Goal: Task Accomplishment & Management: Manage account settings

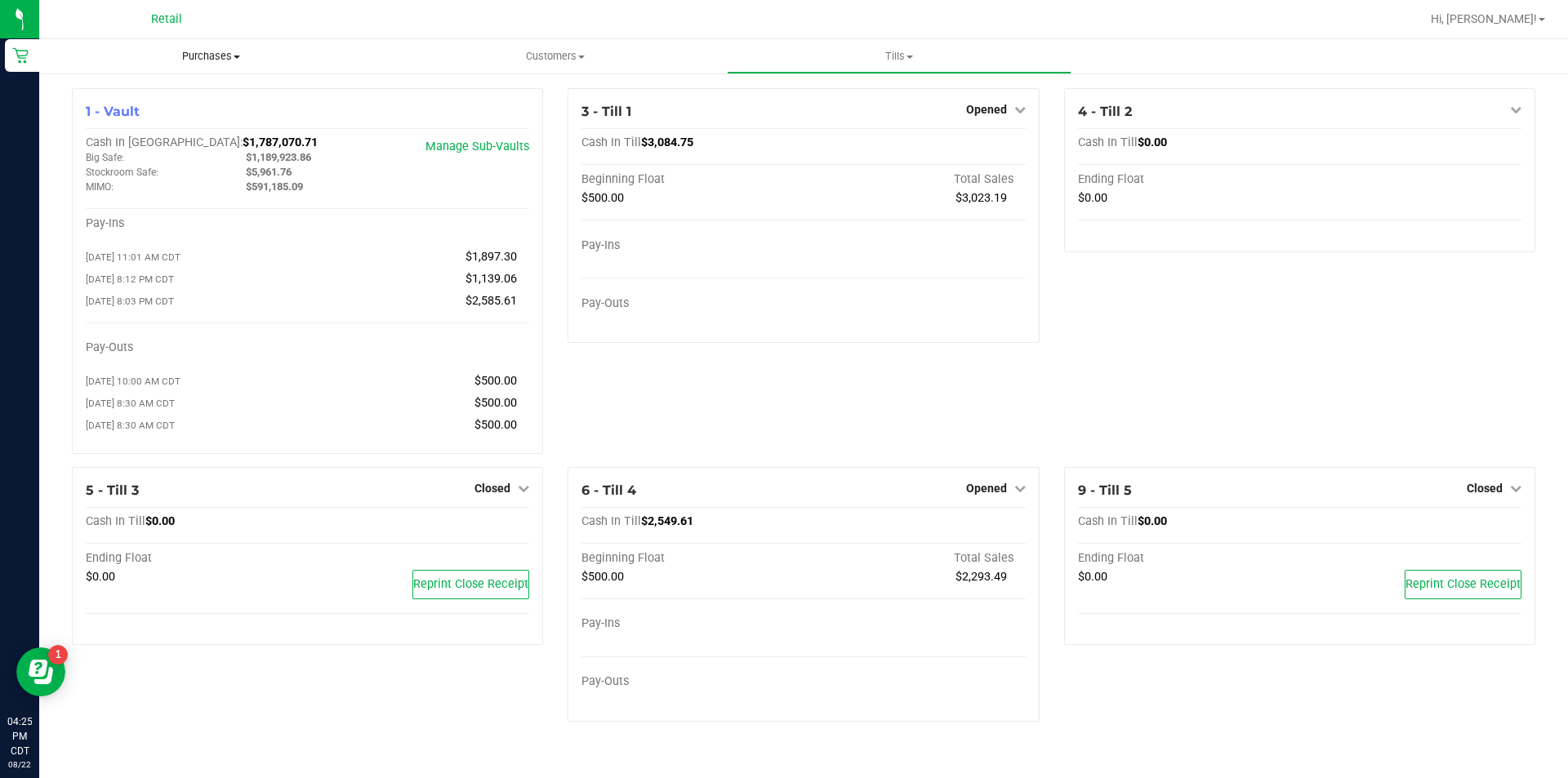
click at [194, 53] on span "Purchases" at bounding box center [211, 57] width 344 height 15
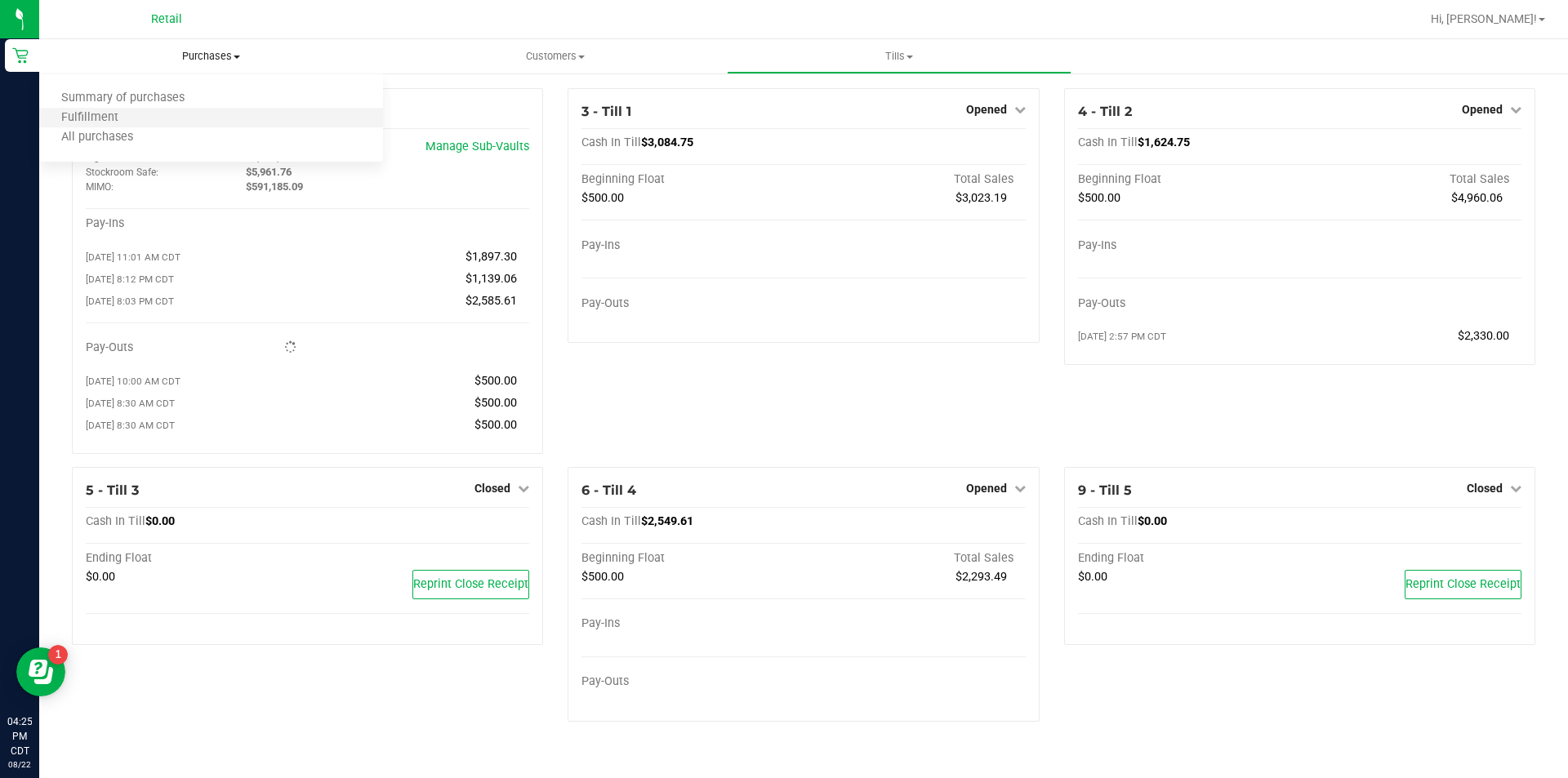
click at [156, 111] on li "Fulfillment" at bounding box center [211, 118] width 344 height 19
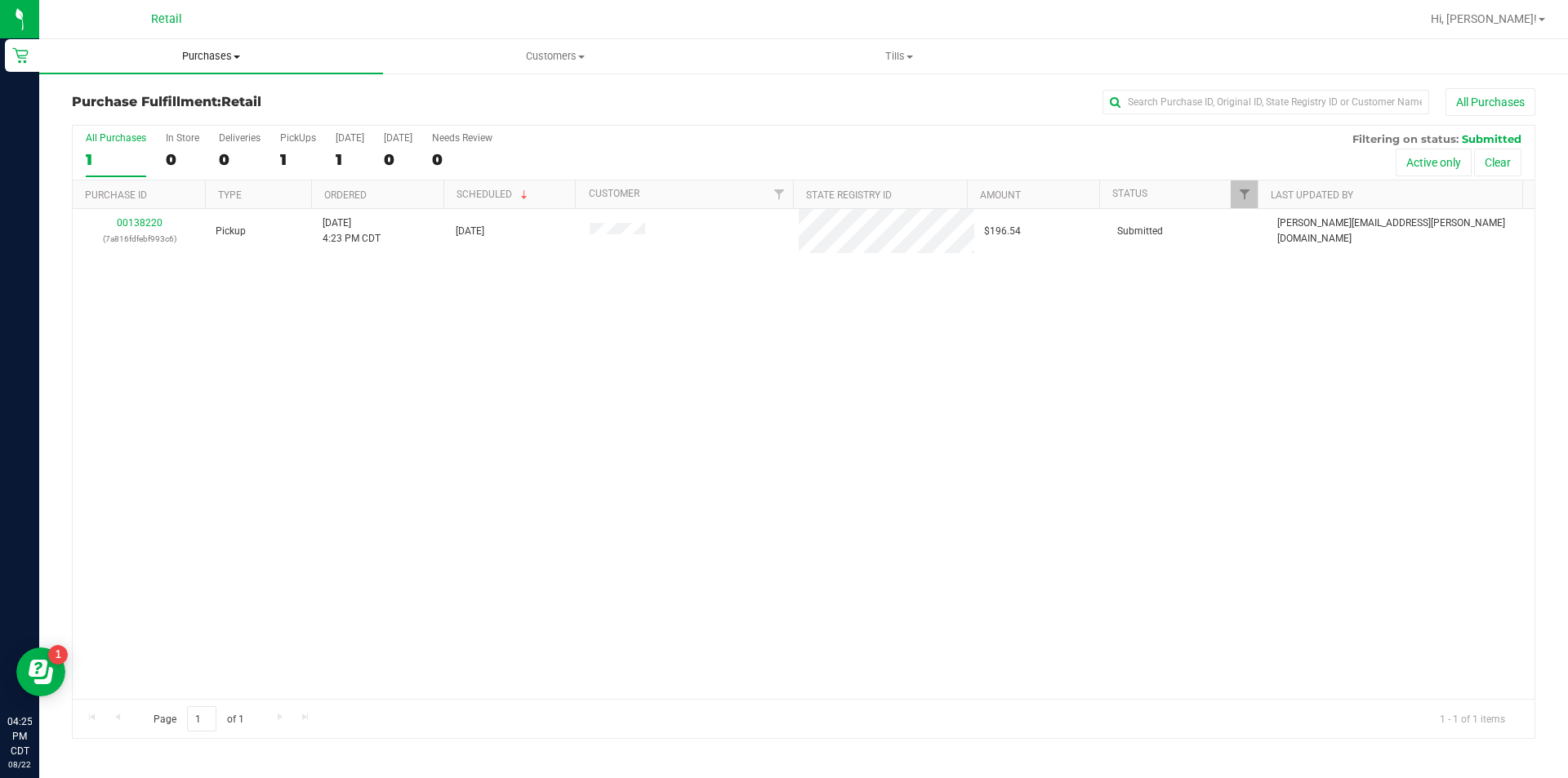
click at [207, 56] on span "Purchases" at bounding box center [211, 57] width 344 height 15
click at [144, 95] on span "Summary of purchases" at bounding box center [123, 99] width 168 height 14
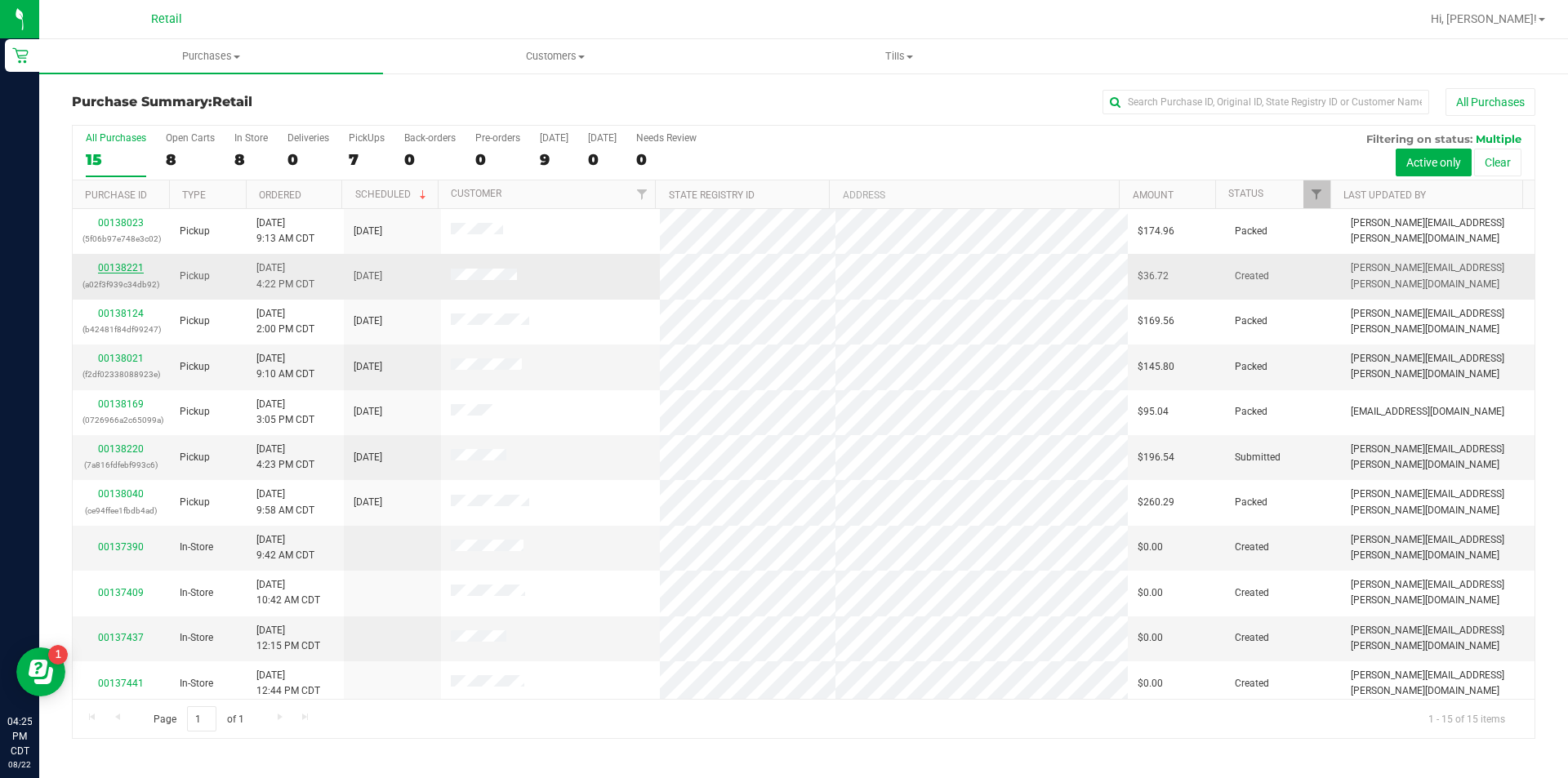
click at [108, 271] on link "00138221" at bounding box center [120, 268] width 46 height 12
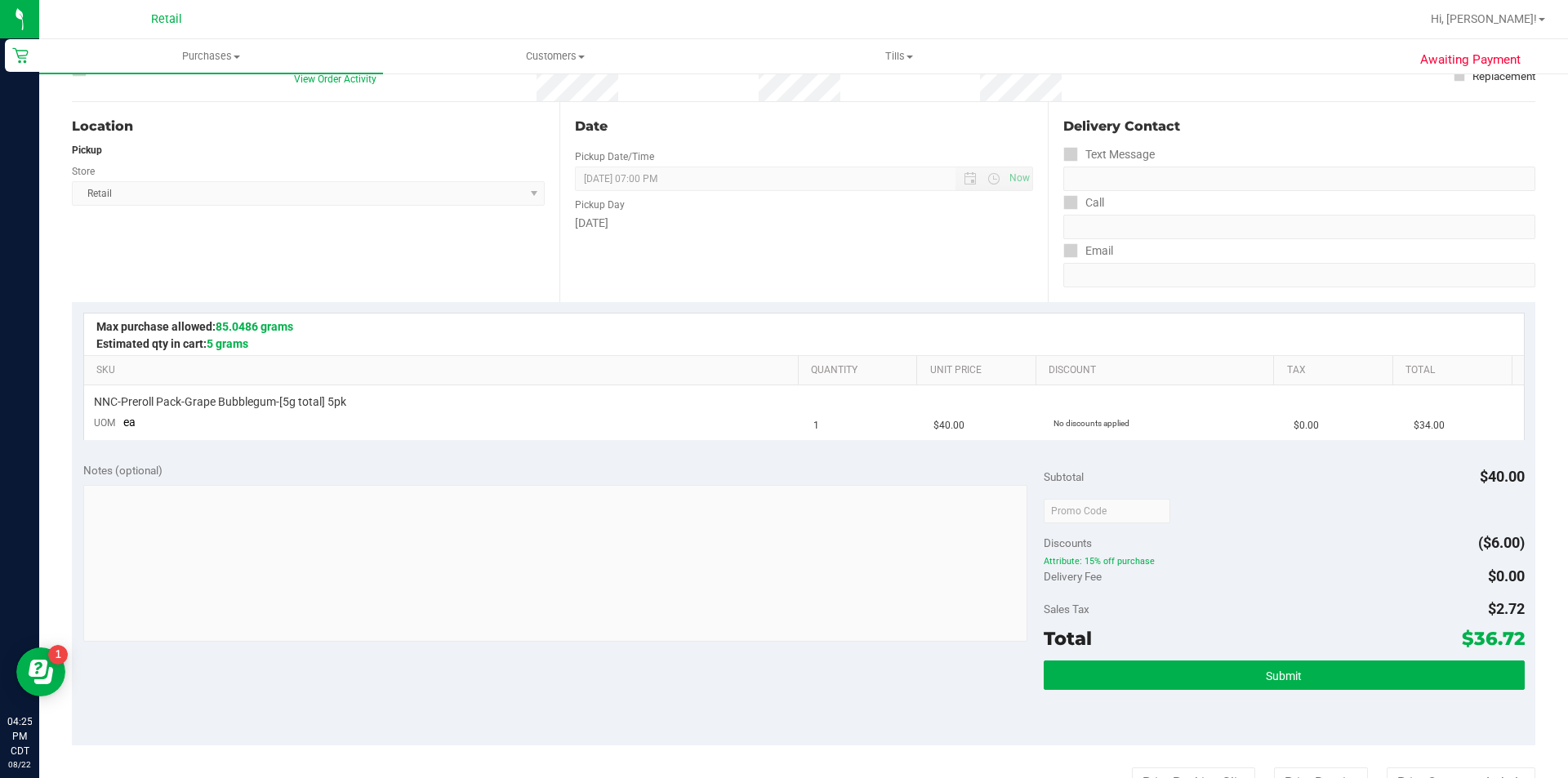
scroll to position [191, 0]
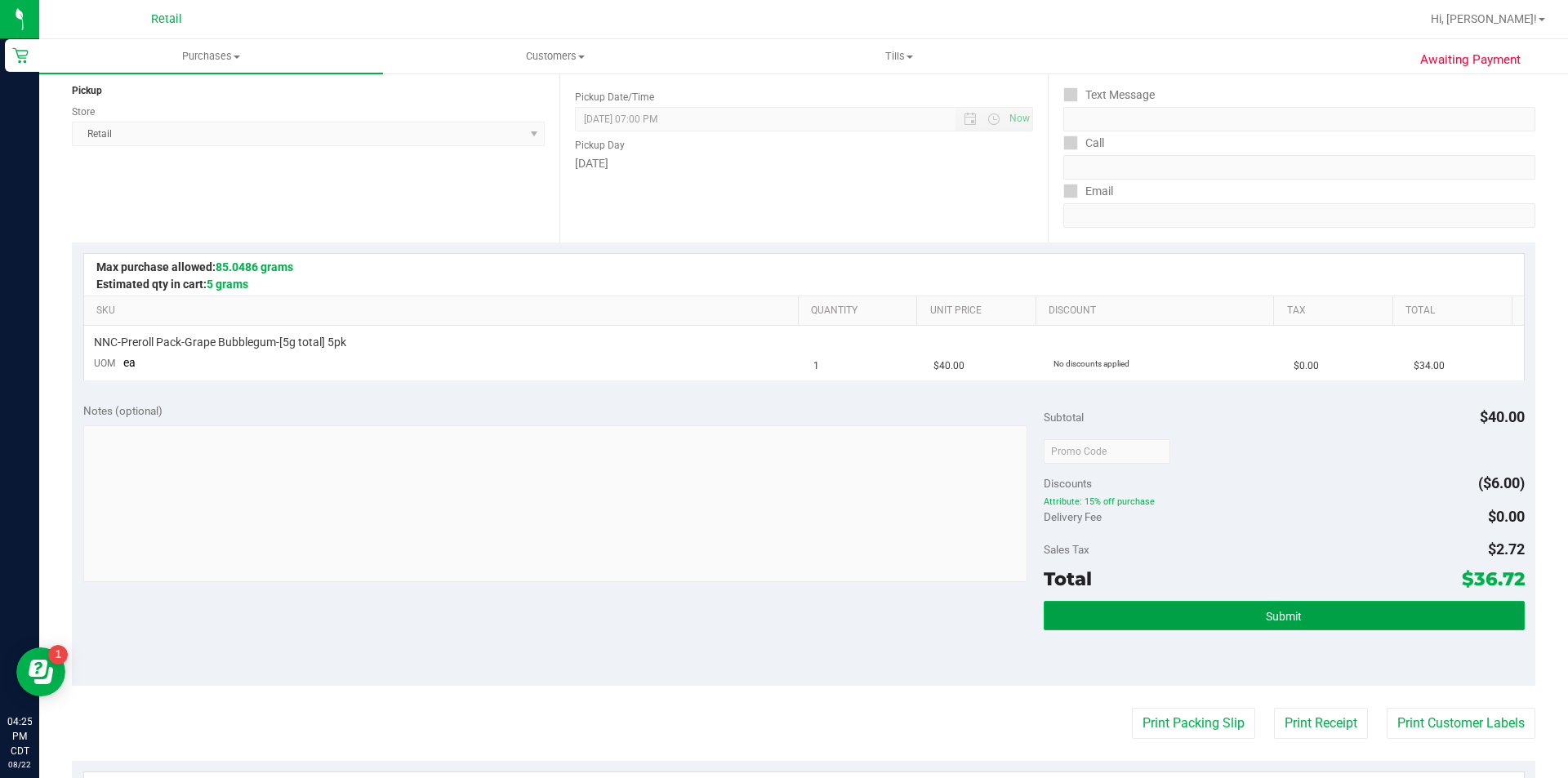
click at [1327, 617] on button "Submit" at bounding box center [1283, 615] width 480 height 29
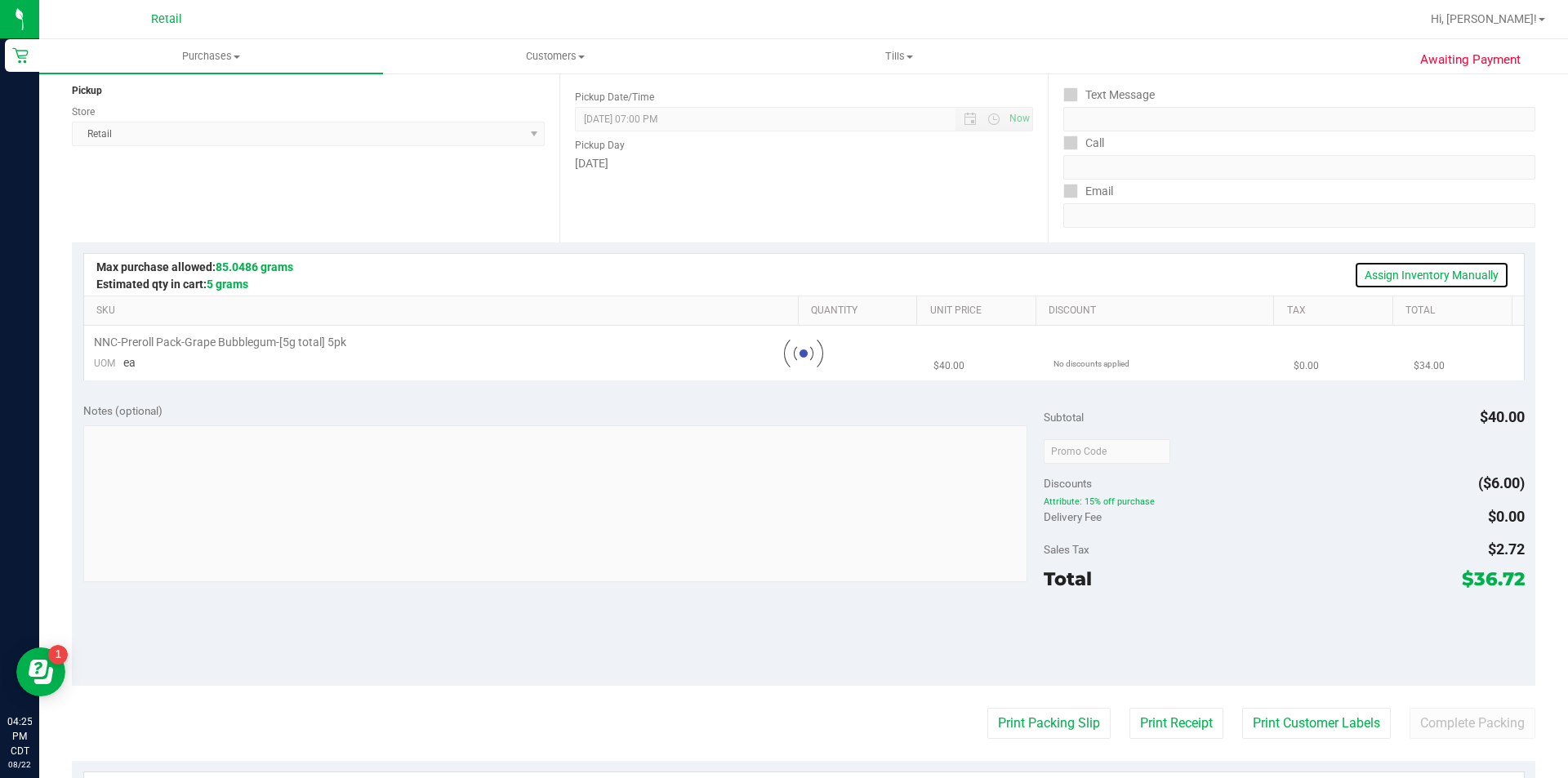
click at [1442, 270] on link "Assign Inventory Manually" at bounding box center [1432, 275] width 155 height 28
click at [174, 357] on link "Add Package" at bounding box center [190, 361] width 58 height 12
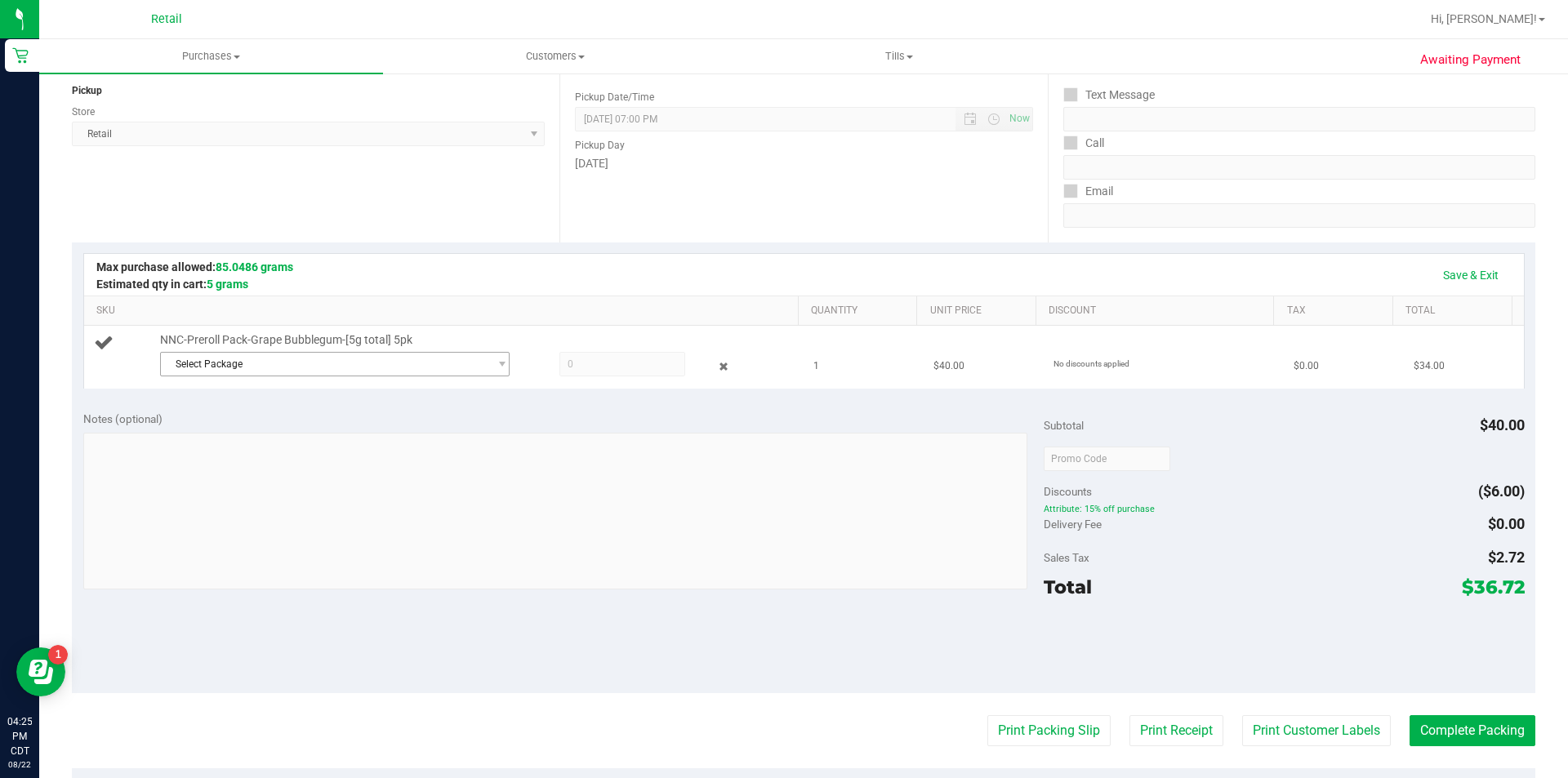
click at [325, 362] on span "Select Package" at bounding box center [325, 364] width 327 height 23
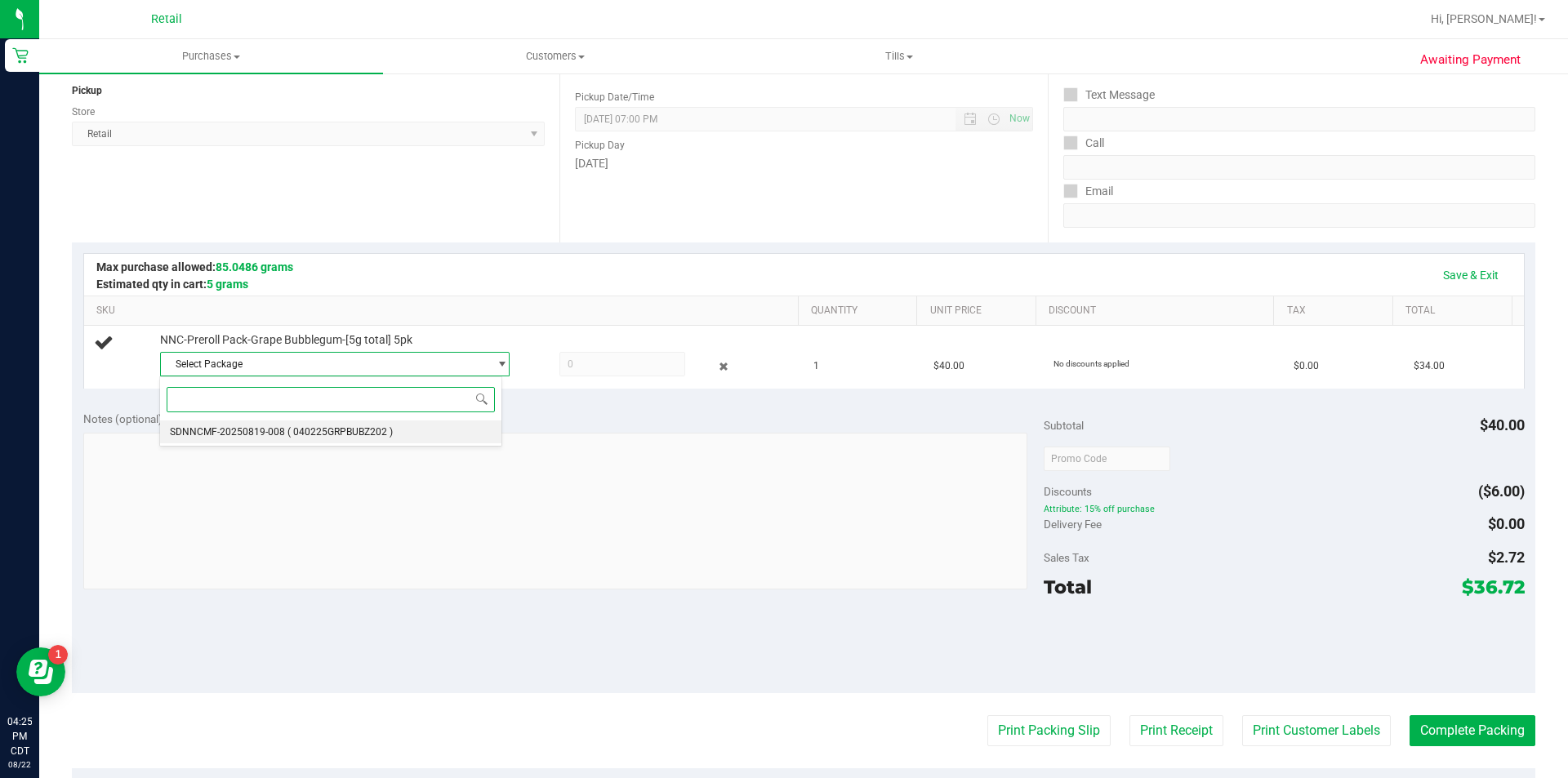
click at [329, 442] on li "SDNNCMF-20250819-008 ( 040225GRPBUBZ202 )" at bounding box center [331, 432] width 341 height 23
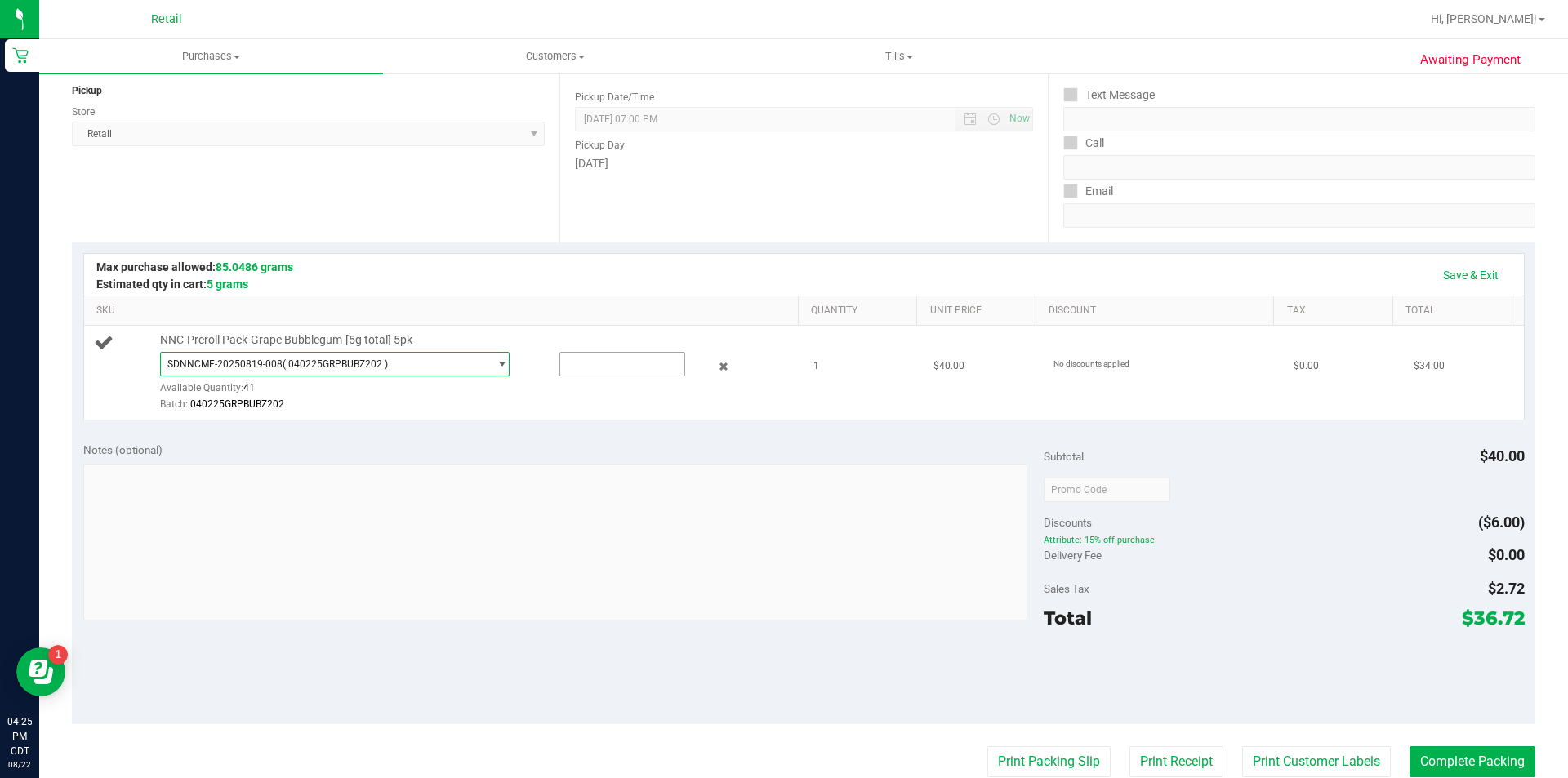
click at [581, 361] on input "text" at bounding box center [622, 364] width 124 height 23
type input "1"
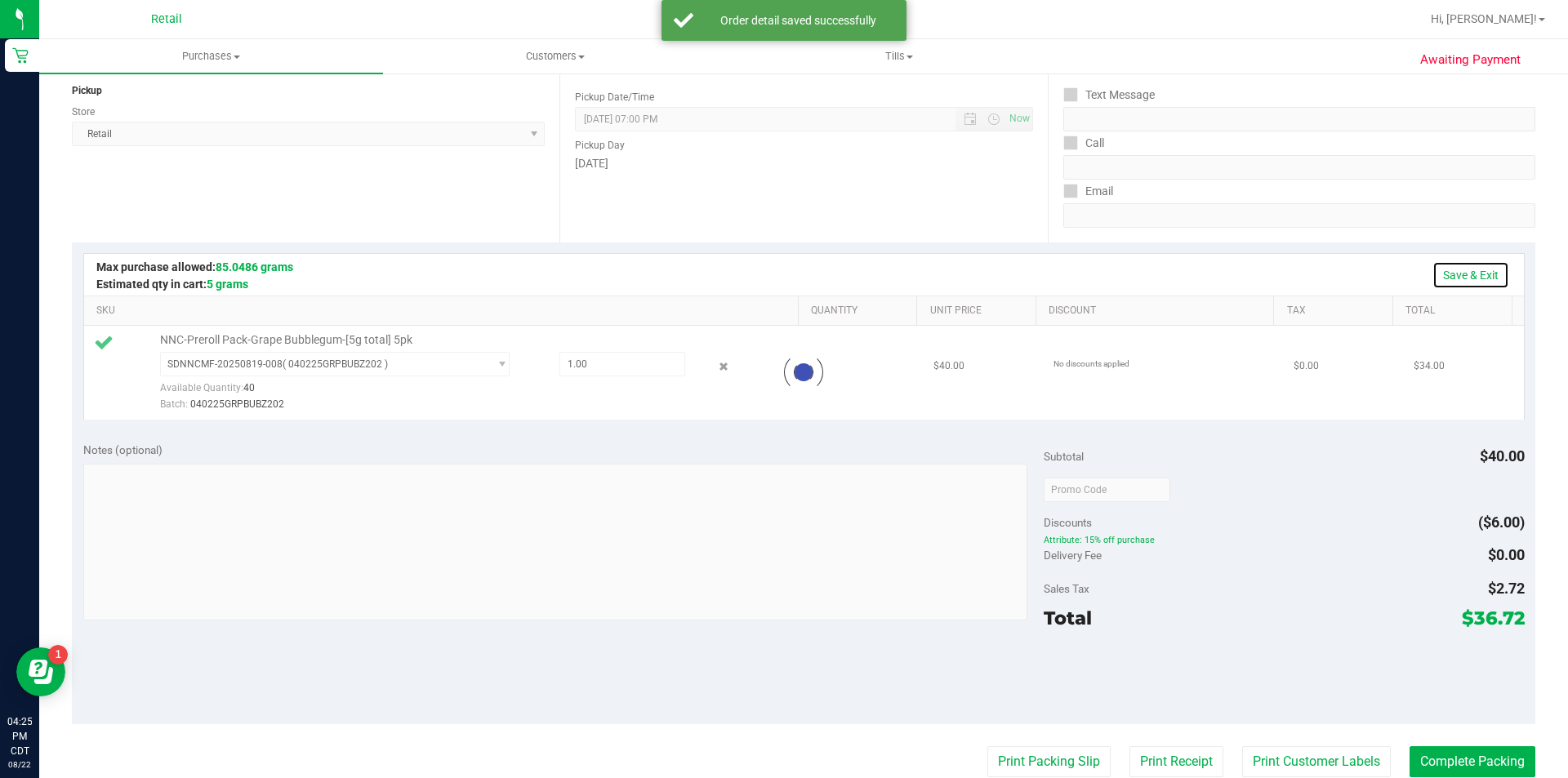
click at [1490, 285] on link "Save & Exit" at bounding box center [1471, 275] width 77 height 28
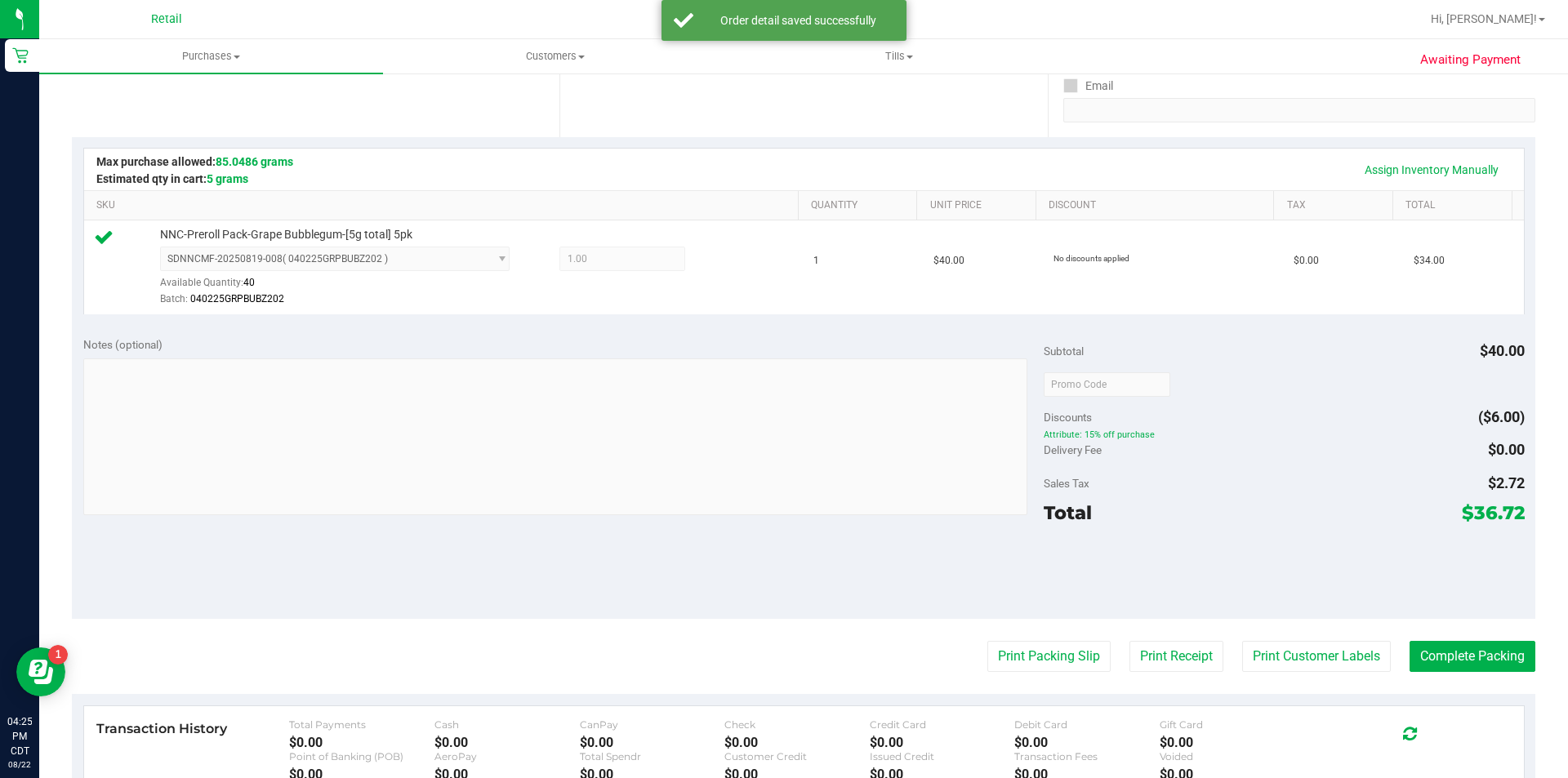
scroll to position [403, 0]
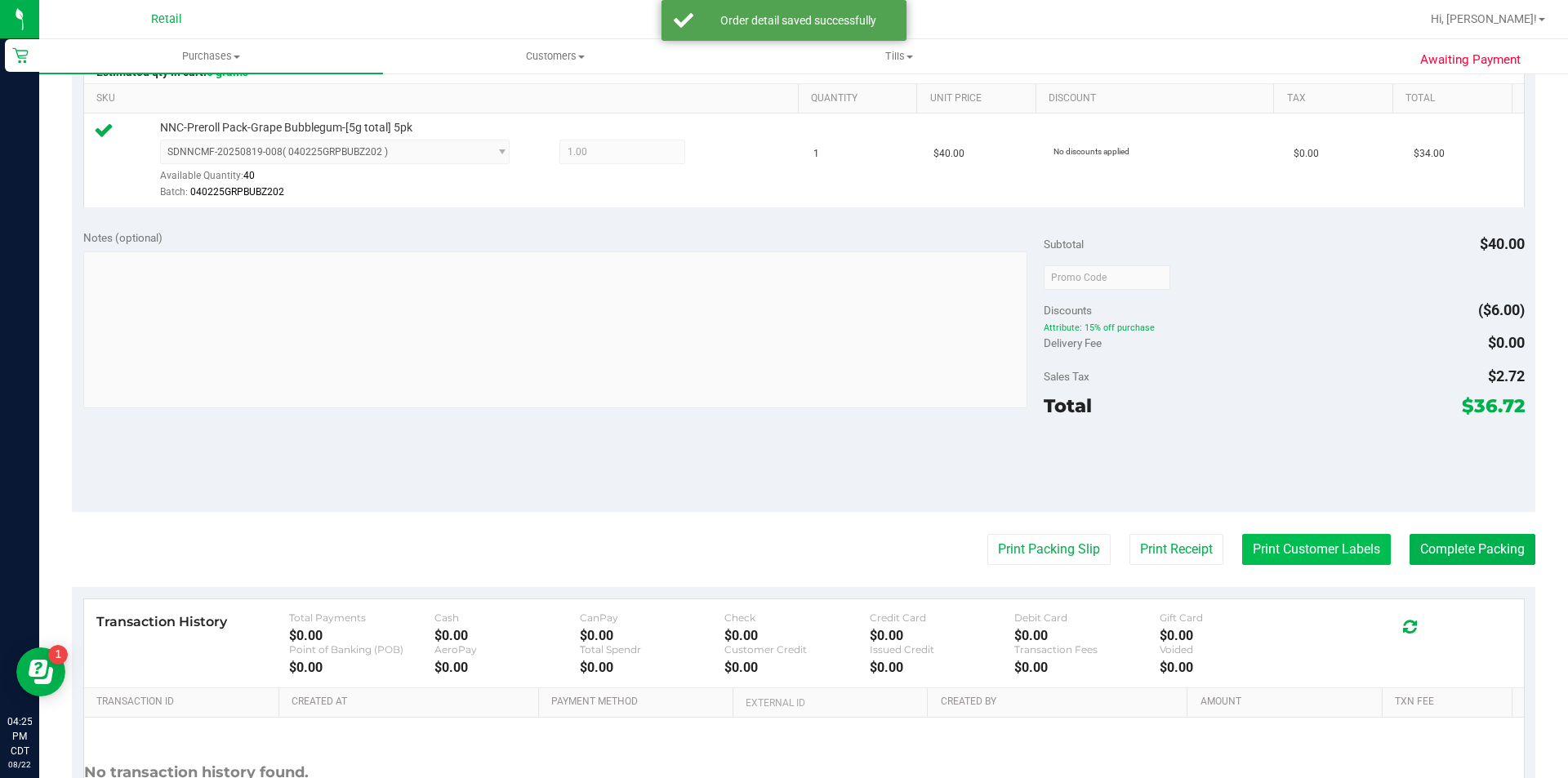
click at [1328, 552] on button "Print Customer Labels" at bounding box center [1317, 549] width 149 height 31
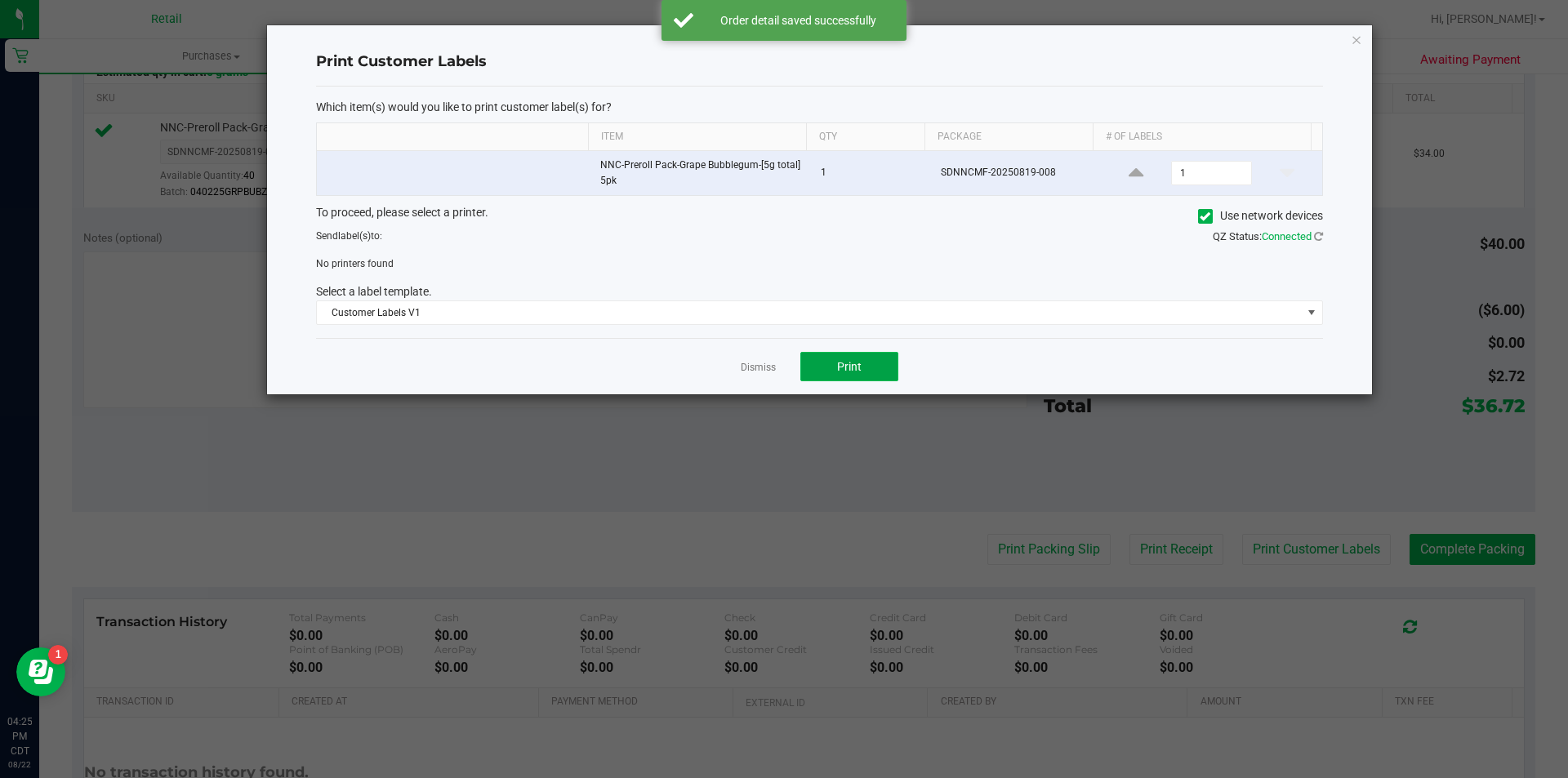
click at [866, 379] on button "Print" at bounding box center [849, 366] width 98 height 29
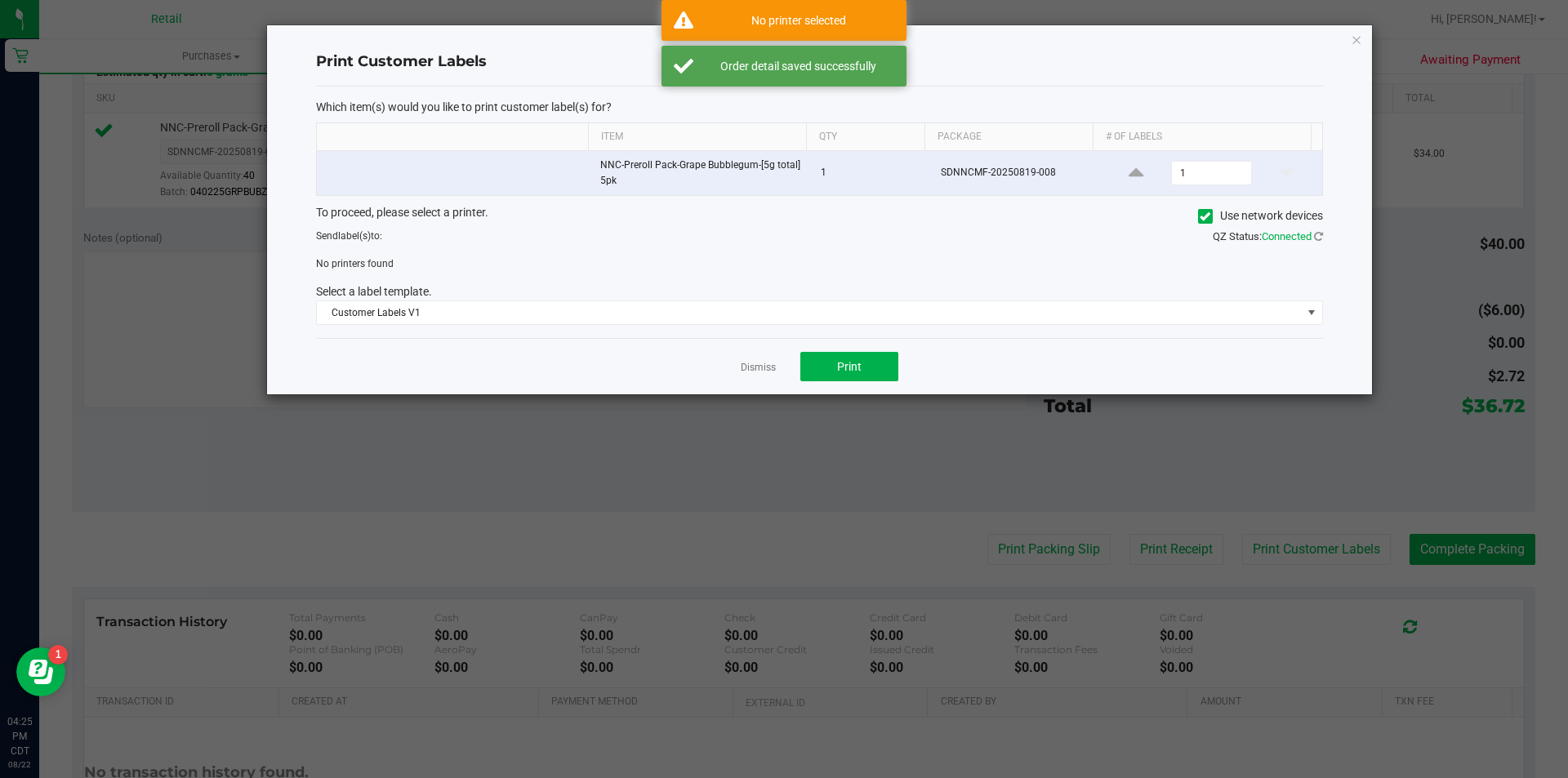
click at [1205, 222] on span at bounding box center [1206, 216] width 15 height 15
click at [0, 0] on input "Use network devices" at bounding box center [0, 0] width 0 height 0
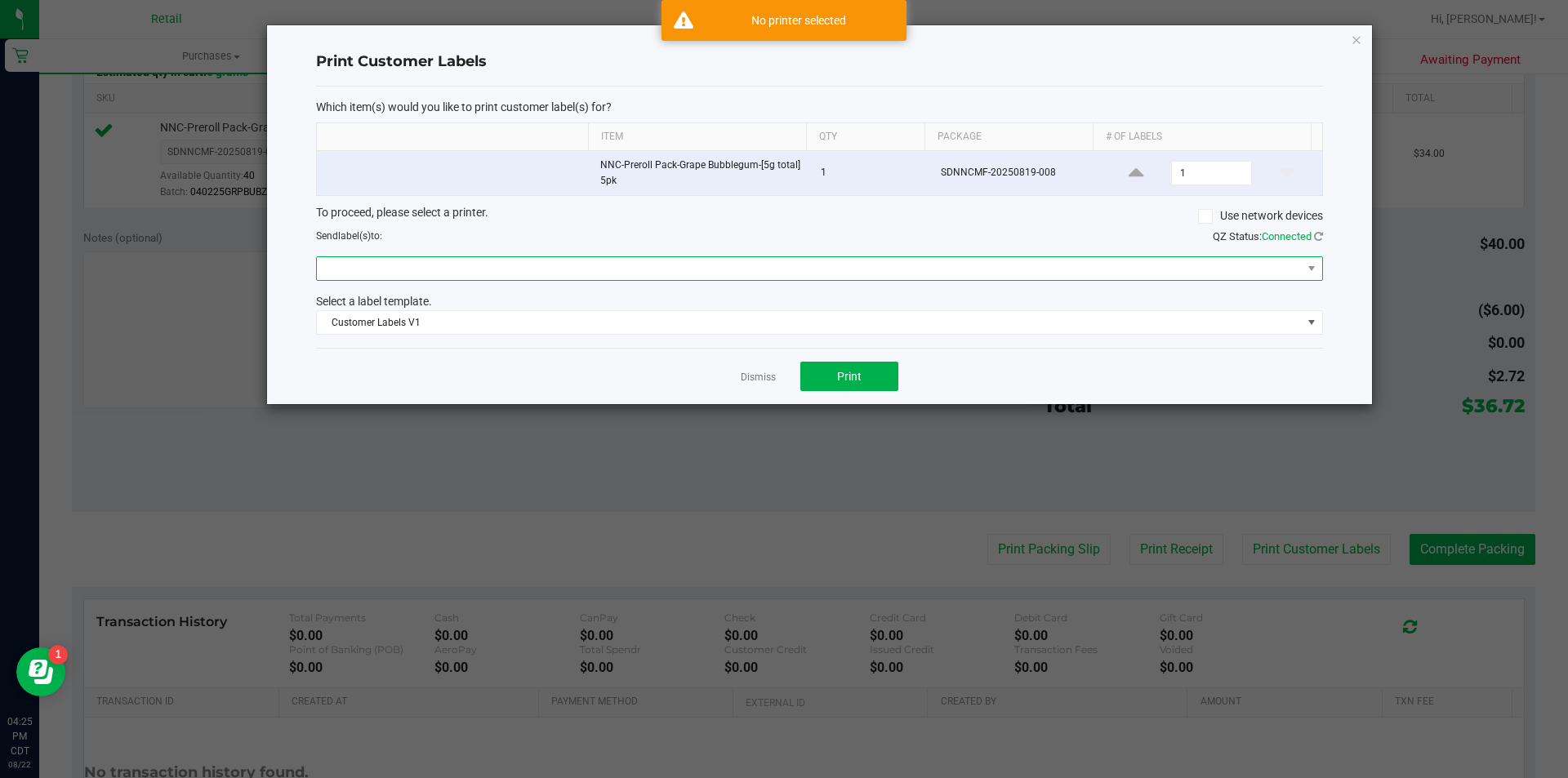
click at [1070, 260] on span at bounding box center [809, 268] width 985 height 23
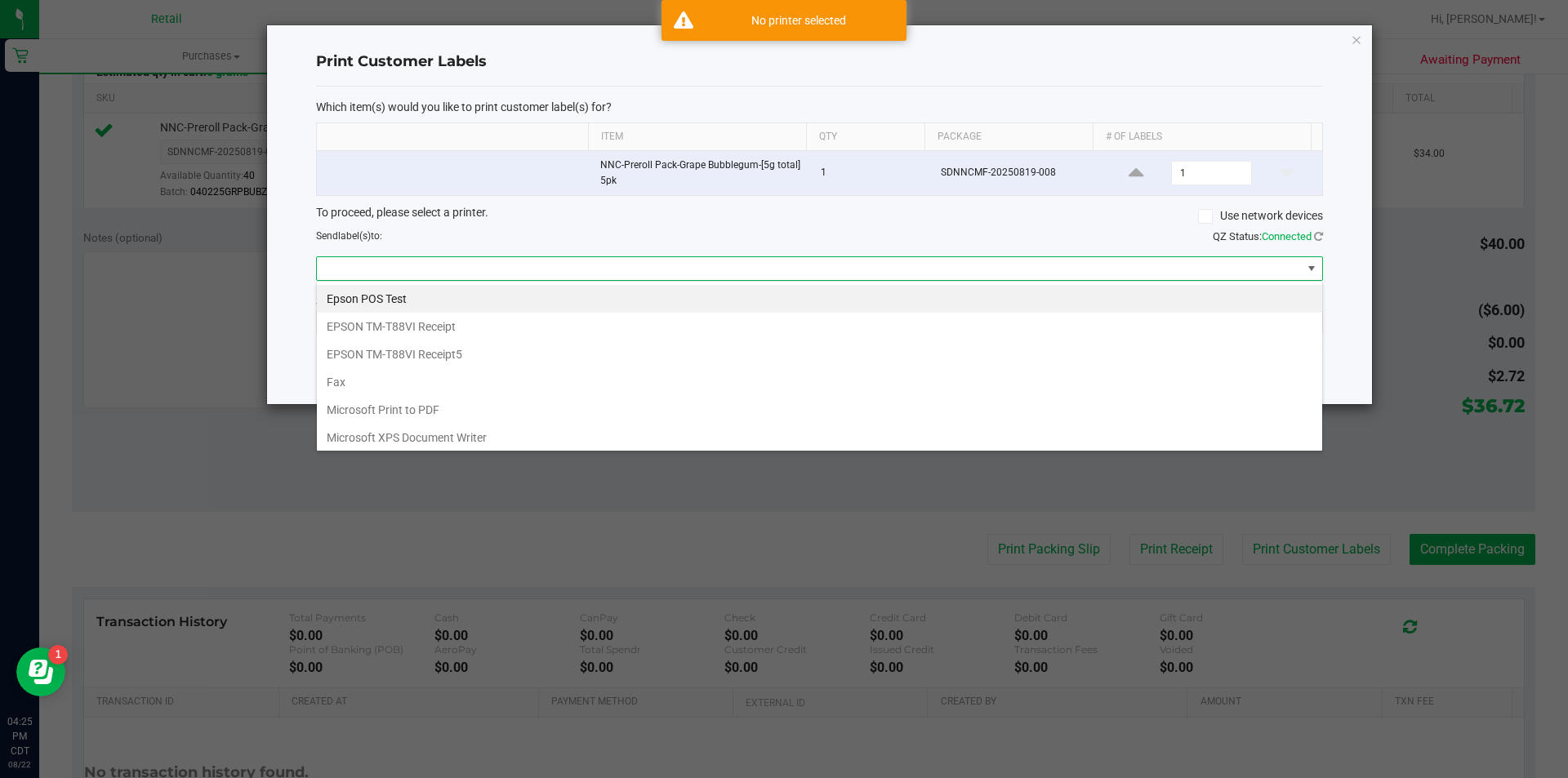
scroll to position [58, 0]
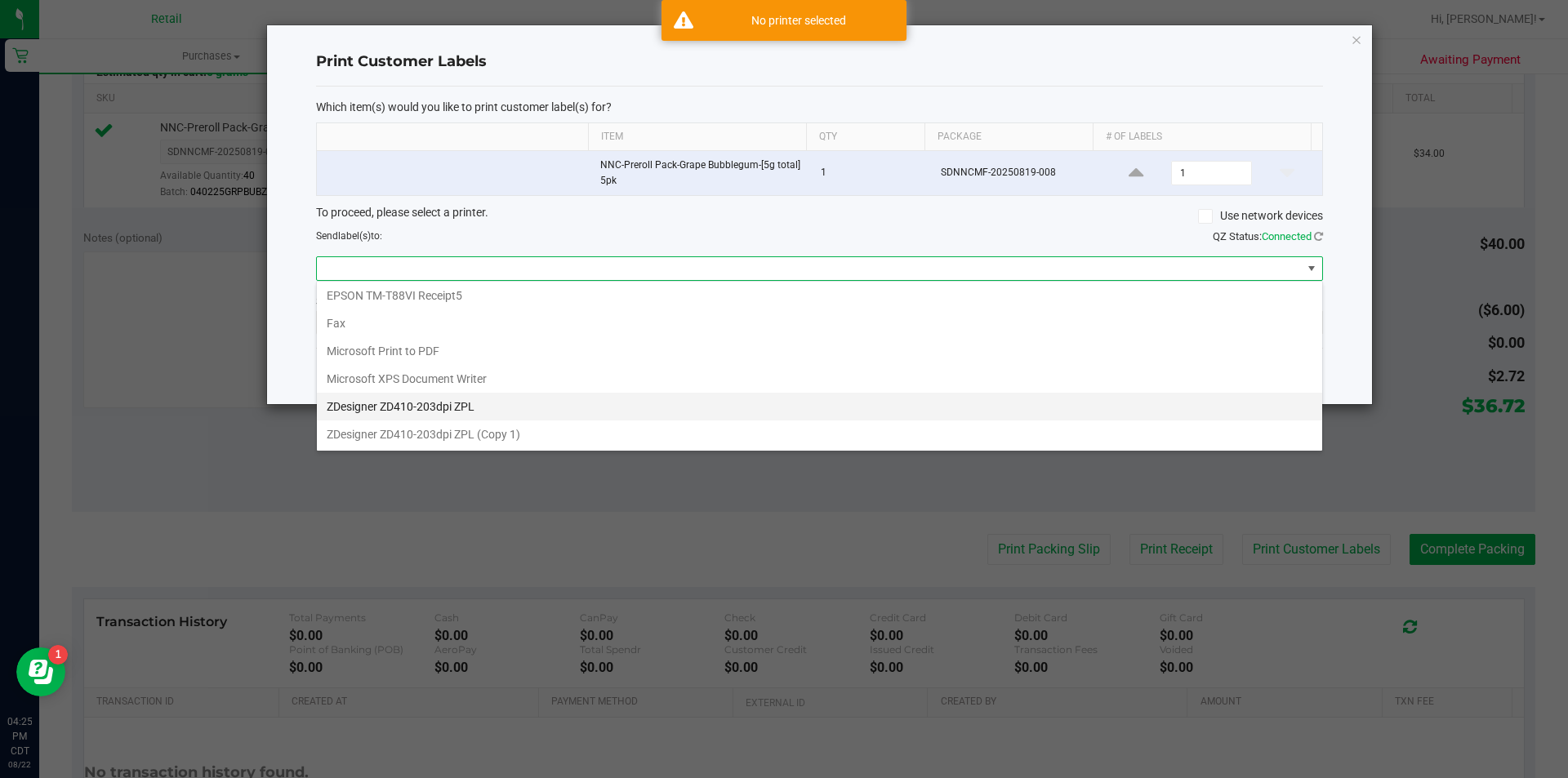
click at [585, 408] on ZPL "ZDesigner ZD410-203dpi ZPL" at bounding box center [819, 406] width 1005 height 28
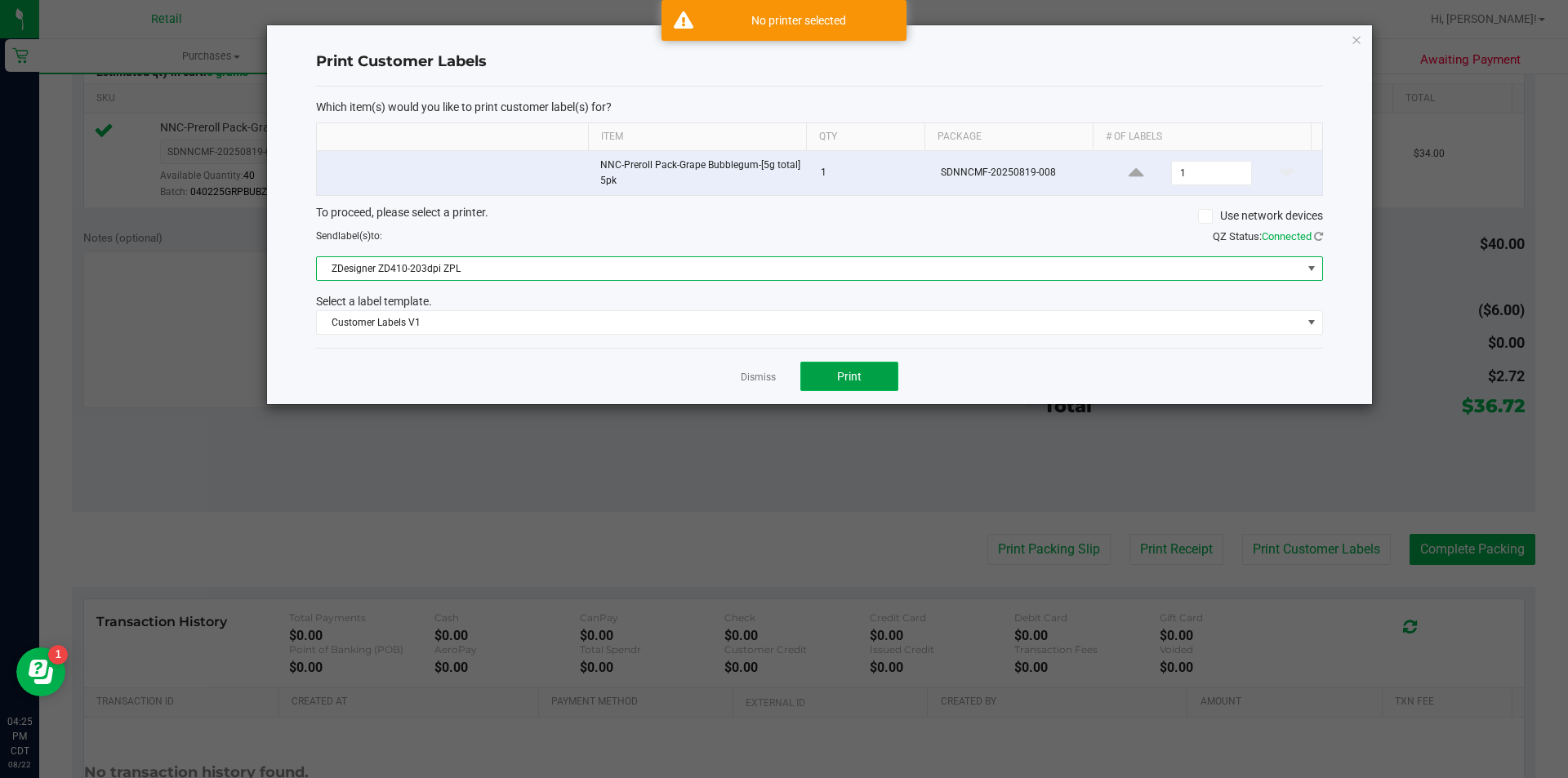
click at [861, 381] on span "Print" at bounding box center [849, 376] width 24 height 13
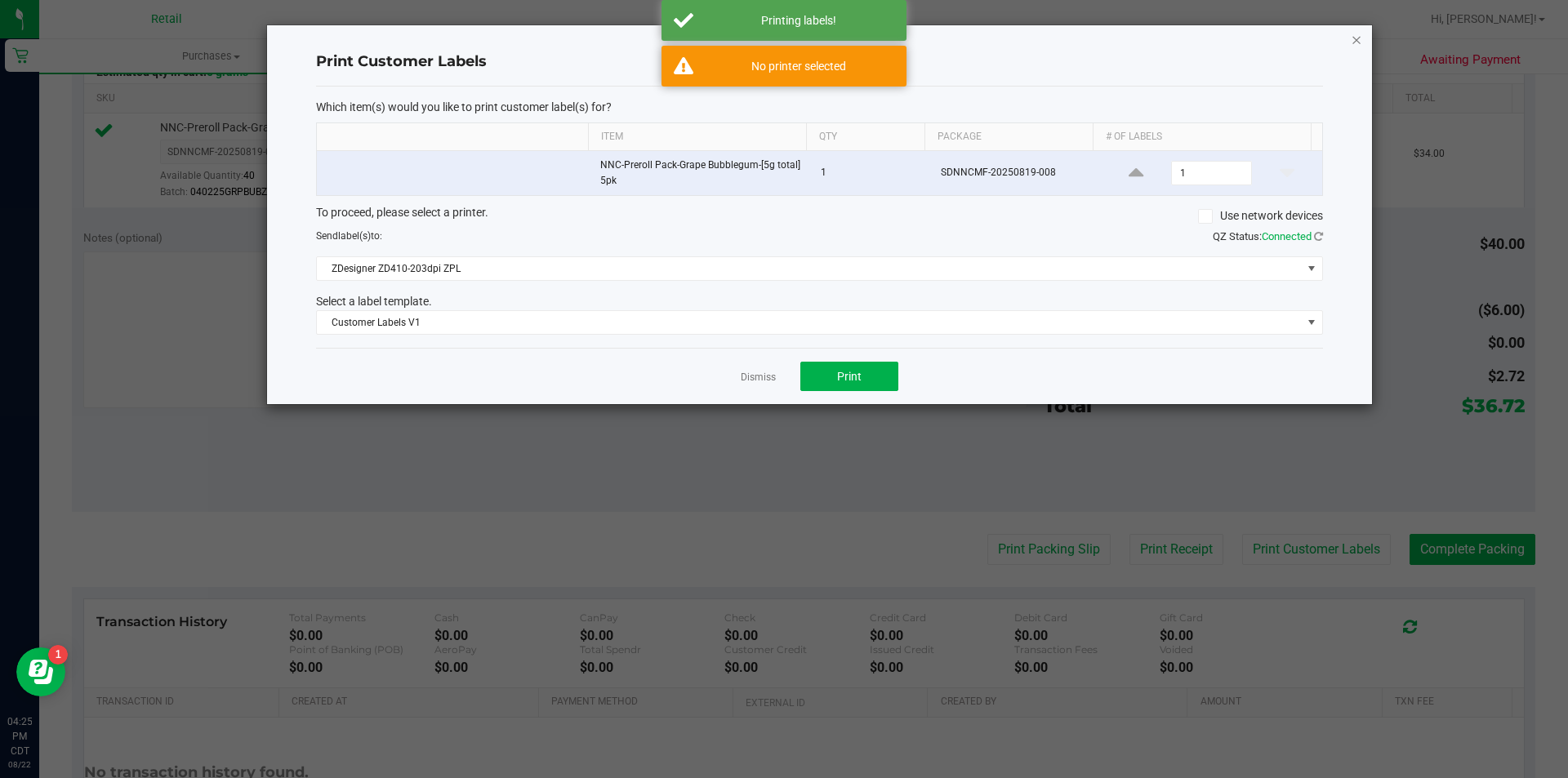
click at [1360, 43] on icon "button" at bounding box center [1357, 38] width 12 height 19
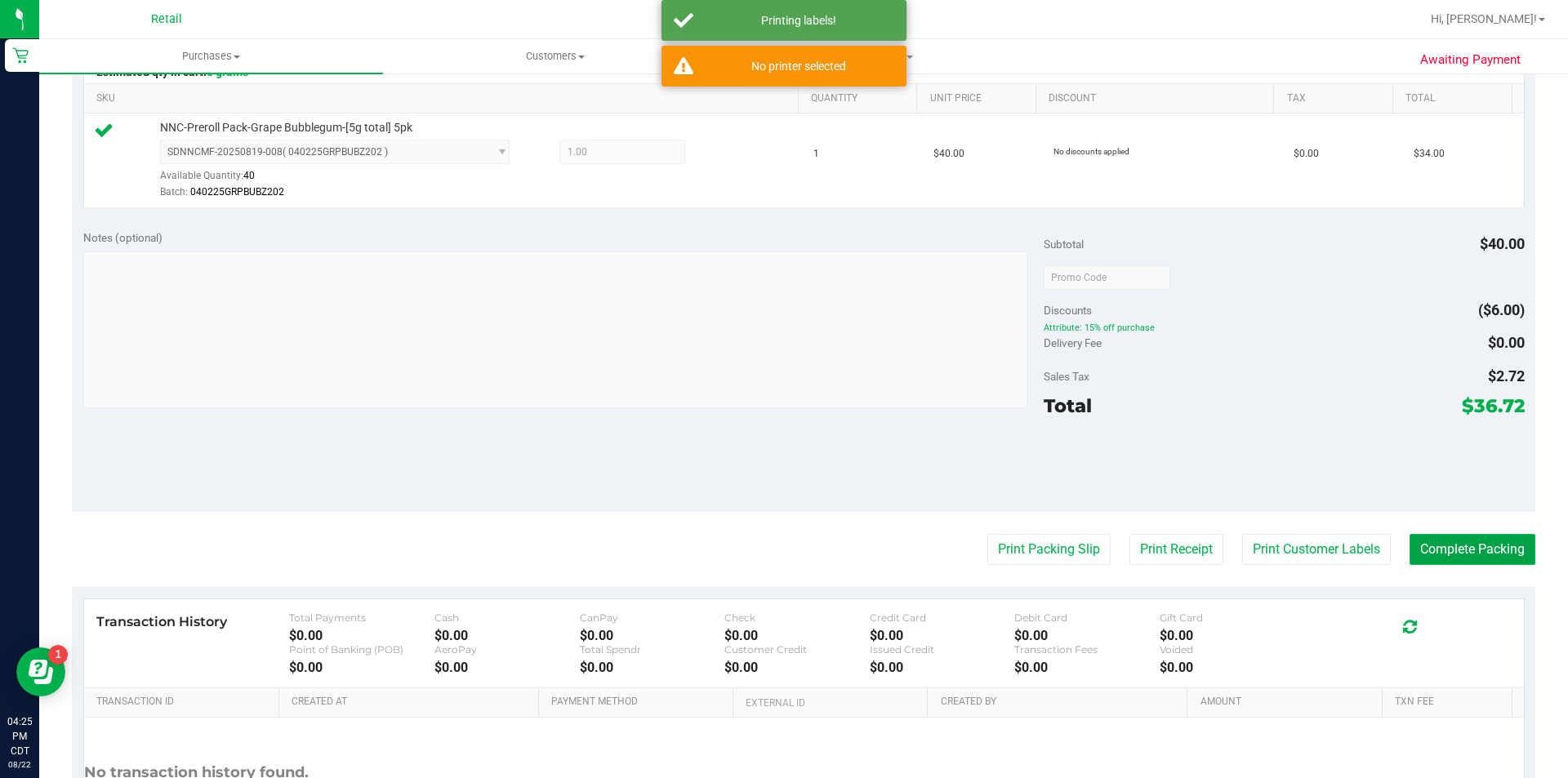
click at [1449, 548] on button "Complete Packing" at bounding box center [1472, 549] width 126 height 31
